Goal: Information Seeking & Learning: Learn about a topic

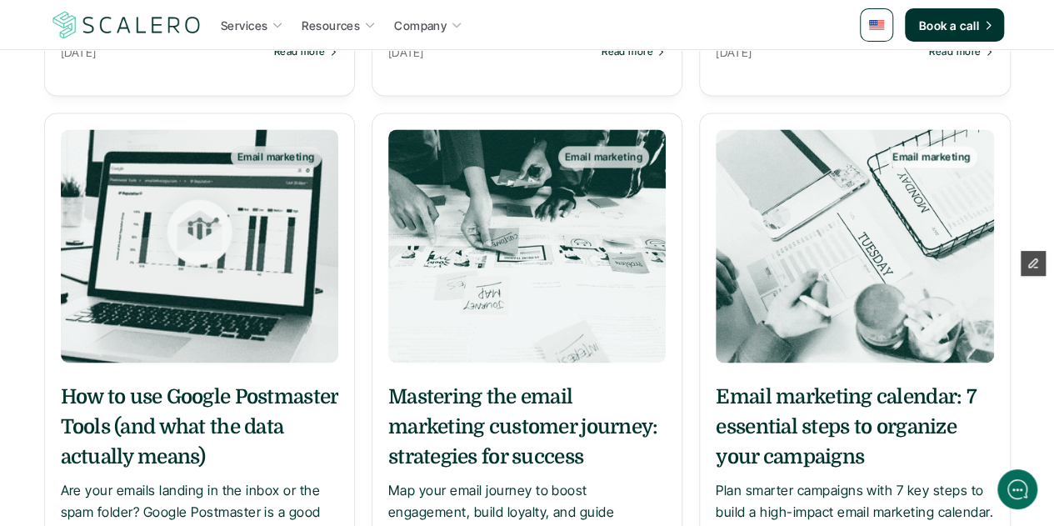
scroll to position [1317, 0]
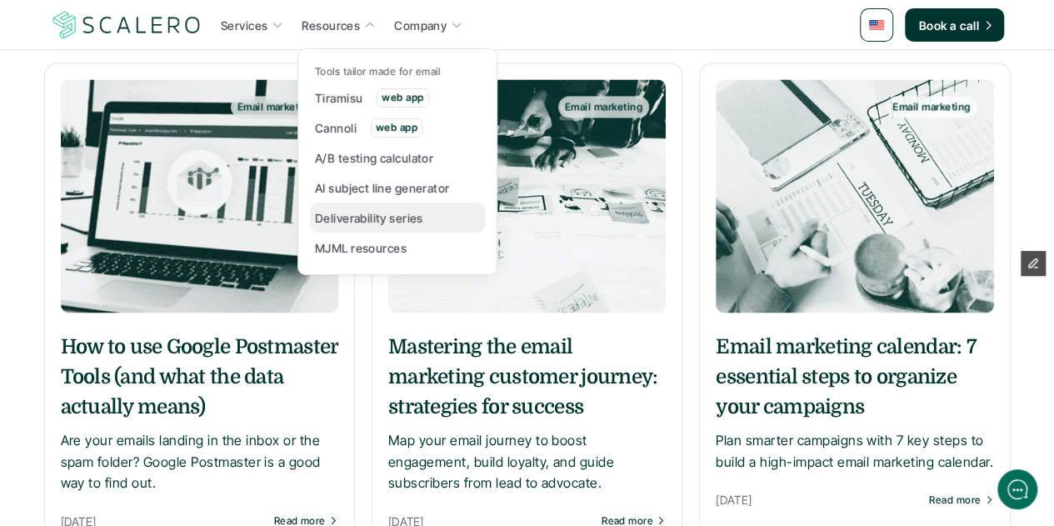
click at [347, 213] on p "Deliverability series" at bounding box center [369, 217] width 108 height 17
